Goal: Check status: Check status

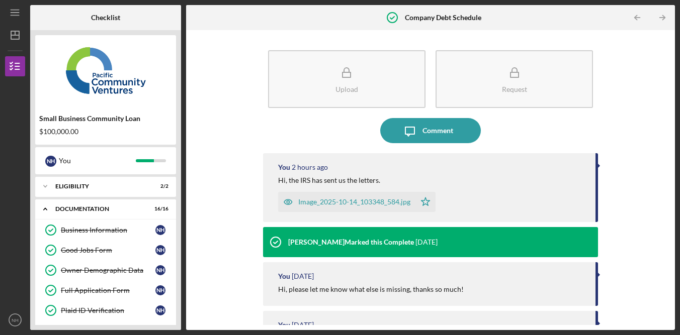
scroll to position [232, 0]
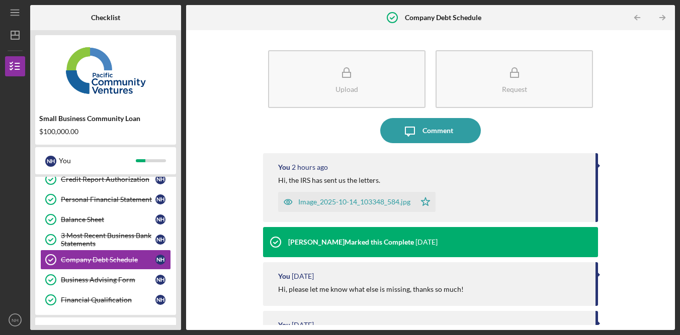
scroll to position [232, 0]
click at [626, 122] on div "Upload Request Icon/Message Comment You 2 hours ago Hi, the IRS has sent us the…" at bounding box center [430, 180] width 478 height 290
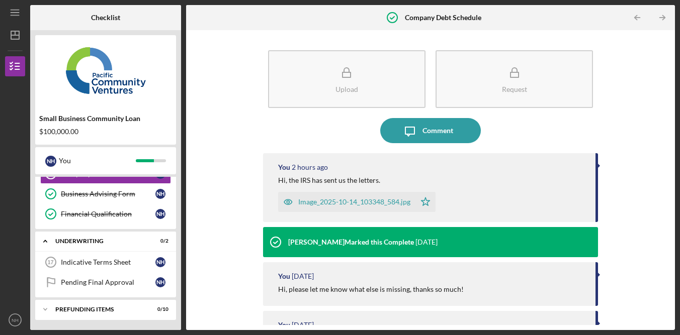
click at [360, 140] on div "Icon/Message Comment" at bounding box center [430, 130] width 335 height 25
click at [609, 152] on div "Upload Request Icon/Message Comment You 2 hours ago Hi, the IRS has sent us the…" at bounding box center [430, 180] width 478 height 290
click at [612, 156] on div "Upload Request Icon/Message Comment You 2 hours ago Hi, the IRS has sent us the…" at bounding box center [430, 180] width 478 height 290
click at [612, 157] on div "Upload Request Icon/Message Comment You 2 hours ago Hi, the IRS has sent us the…" at bounding box center [430, 180] width 478 height 290
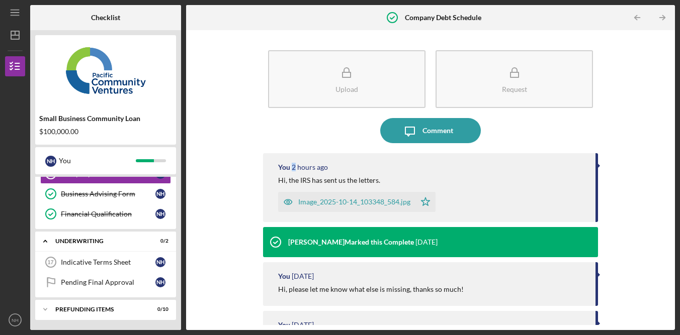
click at [612, 158] on div "Upload Request Icon/Message Comment You 2 hours ago Hi, the IRS has sent us the…" at bounding box center [430, 180] width 478 height 290
click at [118, 214] on div "Financial Qualification" at bounding box center [108, 214] width 94 height 8
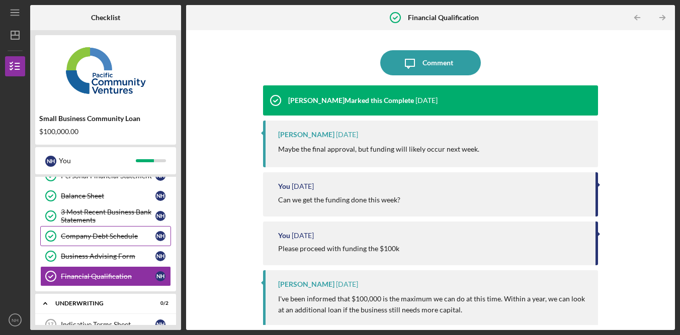
scroll to position [253, 0]
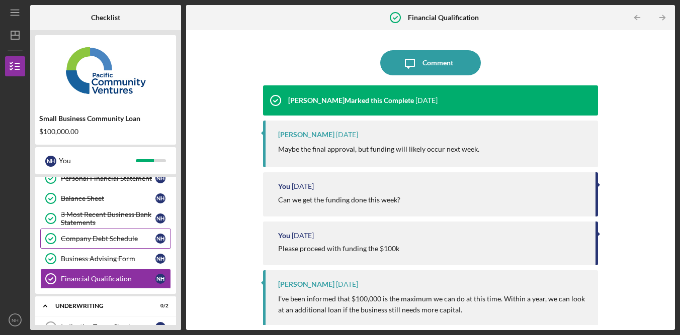
click at [114, 237] on div "Company Debt Schedule" at bounding box center [108, 239] width 94 height 8
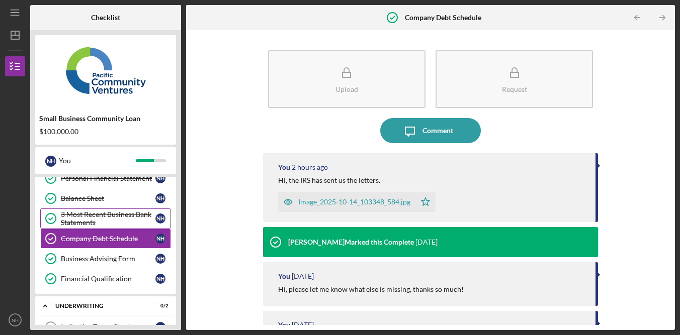
click at [117, 215] on div "3 Most Recent Business Bank Statements" at bounding box center [108, 219] width 94 height 16
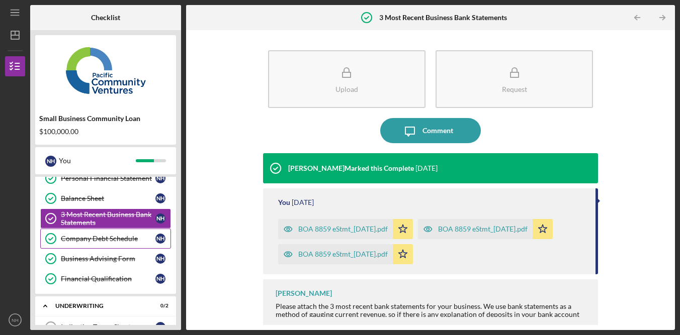
click at [116, 230] on link "Company Debt Schedule Company Debt Schedule N H" at bounding box center [105, 239] width 131 height 20
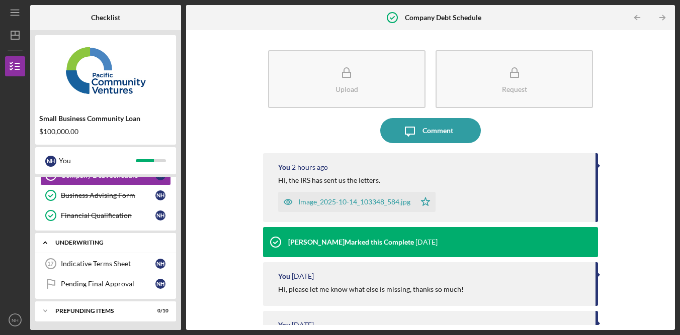
scroll to position [318, 0]
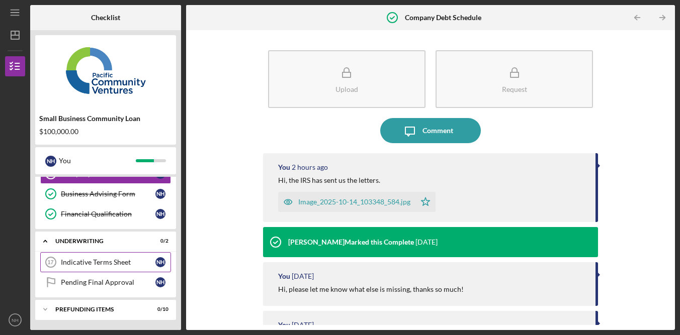
click at [111, 268] on link "Indicative Terms Sheet 17 Indicative Terms Sheet N H" at bounding box center [105, 262] width 131 height 20
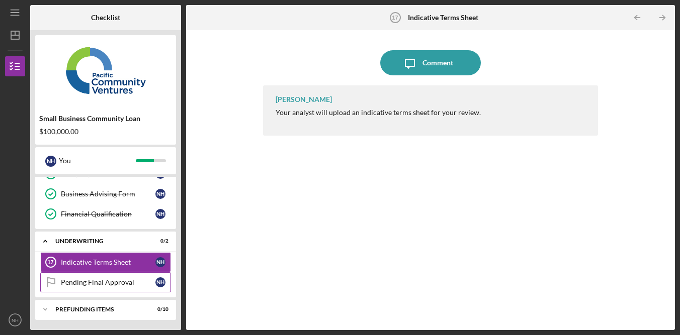
click at [115, 285] on div "Pending Final Approval" at bounding box center [108, 282] width 94 height 8
